Goal: Transaction & Acquisition: Obtain resource

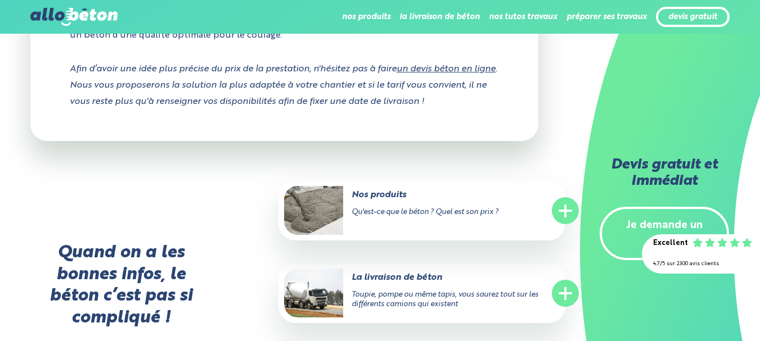
scroll to position [2598, 0]
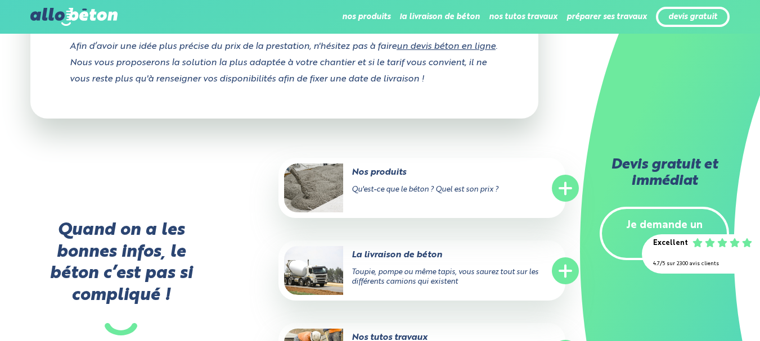
click at [461, 269] on span "Toupie, pompe ou même tapis, vous saurez tout sur les différents camions qui ex…" at bounding box center [445, 277] width 187 height 17
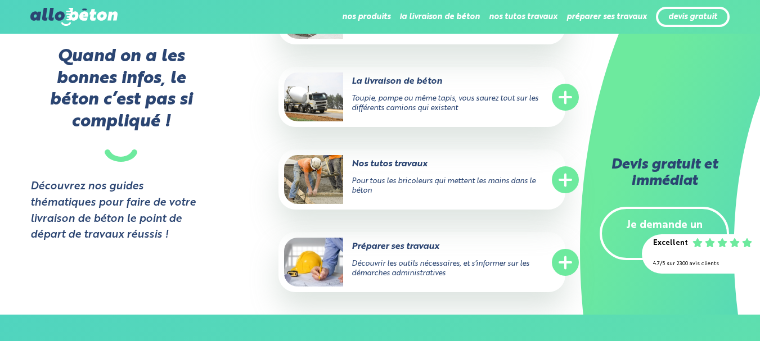
scroll to position [2861, 0]
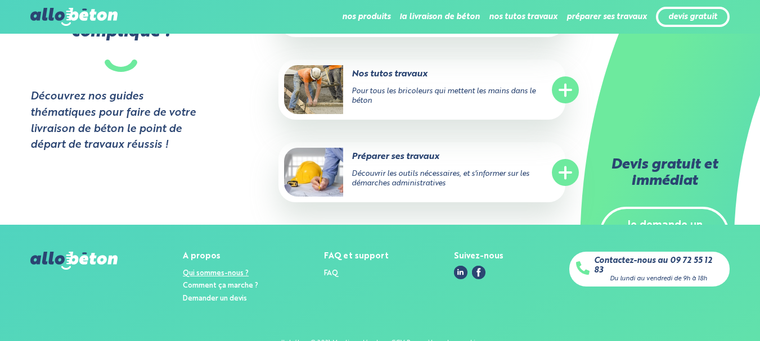
click at [222, 270] on link "Qui sommes-nous ?" at bounding box center [216, 273] width 66 height 7
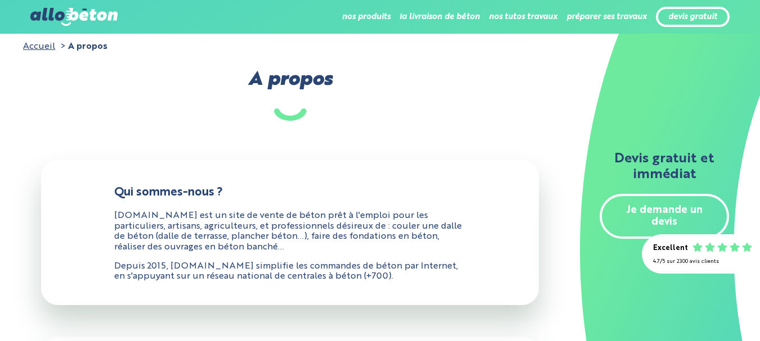
click at [617, 214] on link "Je demande un devis" at bounding box center [664, 216] width 129 height 45
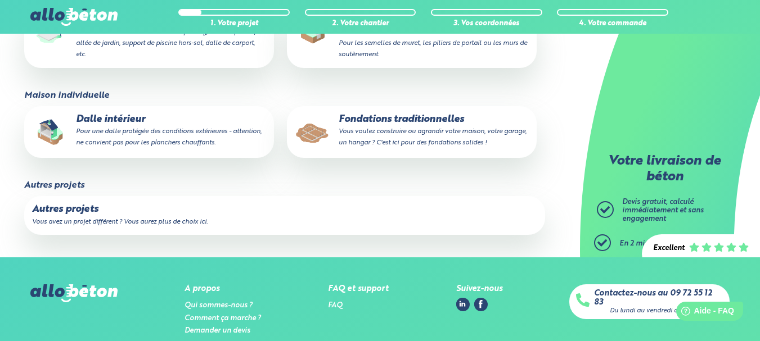
scroll to position [285, 0]
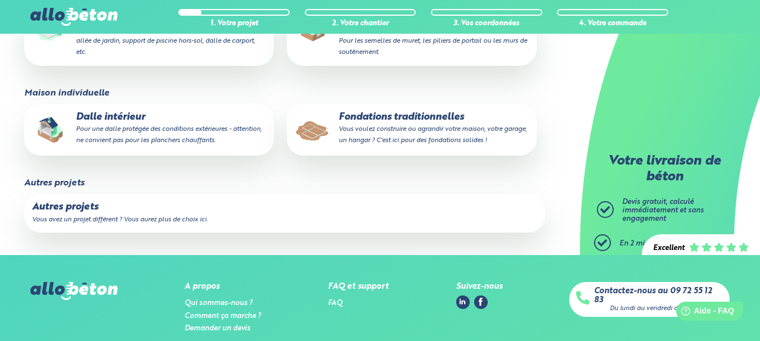
click at [421, 133] on small "Vous voulez construire ou agrandir votre maison, votre garage, un hangar ? C'es…" at bounding box center [433, 135] width 188 height 18
click at [0, 0] on input "Fondations traditionnelles Vous voulez construire ou agrandir votre maison, vot…" at bounding box center [0, 0] width 0 height 0
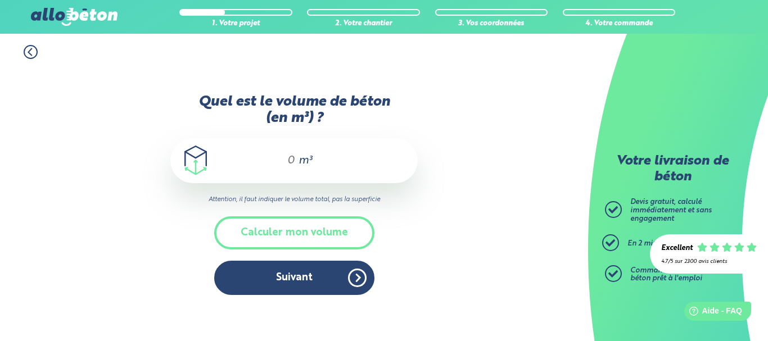
click at [287, 161] on input "Quel est le volume de béton (en m³) ?" at bounding box center [286, 160] width 19 height 13
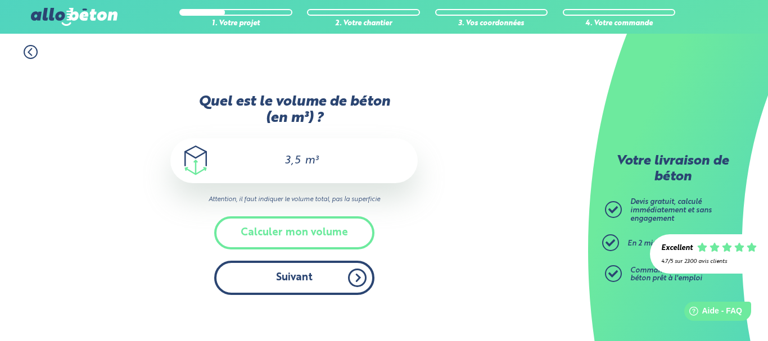
type input "3,5"
click at [299, 277] on button "Suivant" at bounding box center [294, 278] width 160 height 34
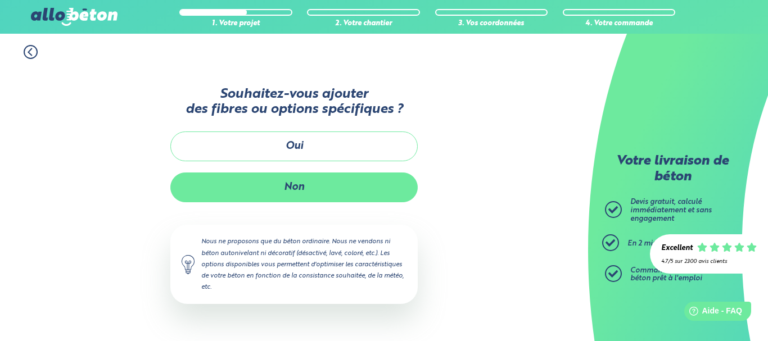
click at [316, 191] on button "Non" at bounding box center [293, 188] width 247 height 30
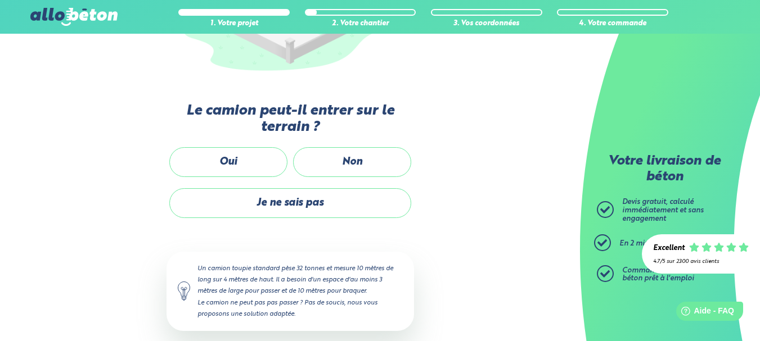
scroll to position [254, 0]
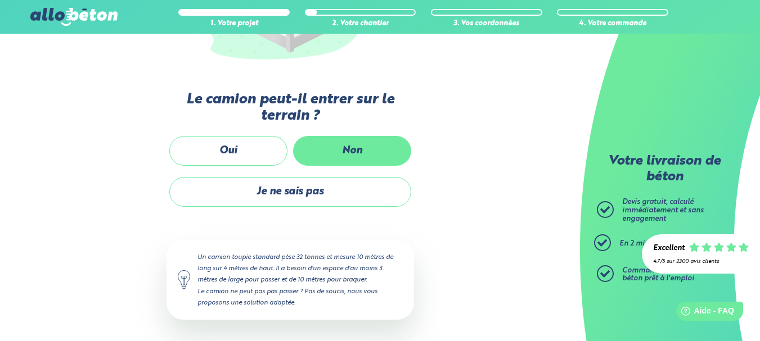
click at [337, 150] on label "Non" at bounding box center [352, 151] width 118 height 30
click at [0, 0] on input "Non" at bounding box center [0, 0] width 0 height 0
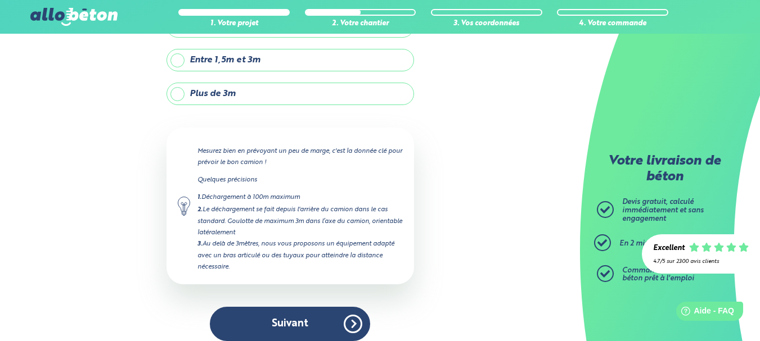
scroll to position [116, 0]
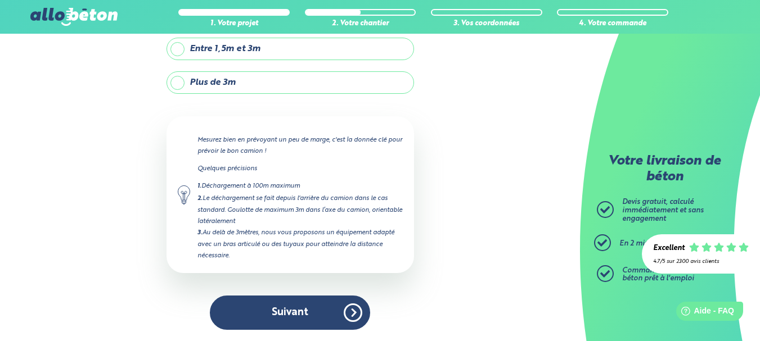
click at [65, 18] on img at bounding box center [73, 17] width 87 height 18
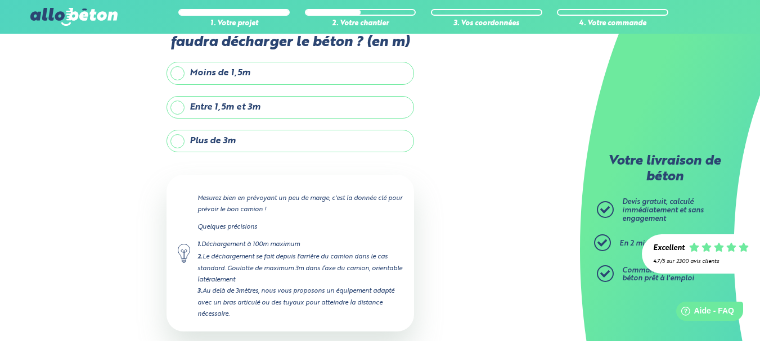
scroll to position [0, 0]
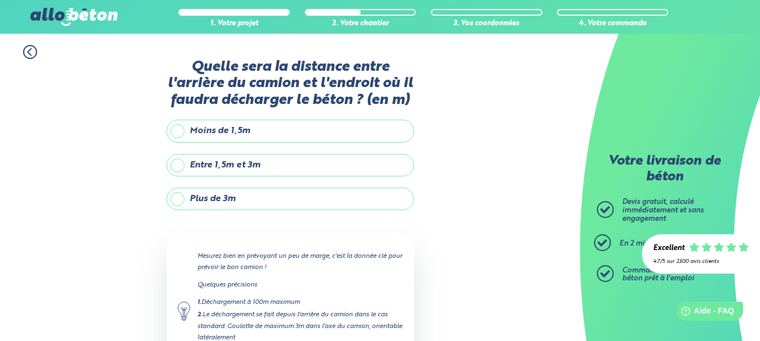
click at [178, 199] on label "Plus de 3m" at bounding box center [289, 199] width 247 height 22
click at [0, 0] on input "Plus de 3m" at bounding box center [0, 0] width 0 height 0
